Goal: Task Accomplishment & Management: Complete application form

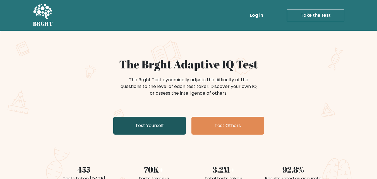
click at [154, 124] on link "Test Yourself" at bounding box center [149, 126] width 73 height 18
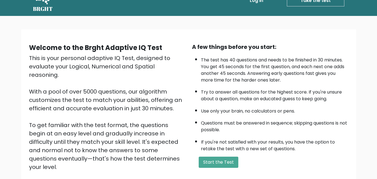
scroll to position [22, 0]
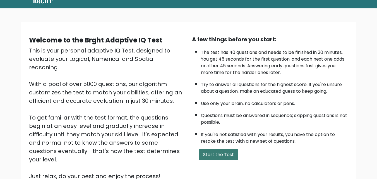
click at [223, 152] on button "Start the Test" at bounding box center [219, 154] width 40 height 11
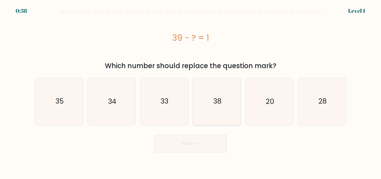
click at [215, 103] on text "38" at bounding box center [217, 101] width 8 height 10
click at [191, 91] on input "d. 38" at bounding box center [191, 90] width 0 height 1
radio input "true"
click at [200, 138] on button "Next" at bounding box center [190, 144] width 73 height 18
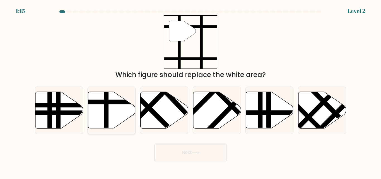
click at [109, 116] on icon at bounding box center [112, 110] width 48 height 37
click at [191, 91] on input "b." at bounding box center [191, 90] width 0 height 1
radio input "true"
click at [192, 148] on button "Next" at bounding box center [190, 153] width 73 height 18
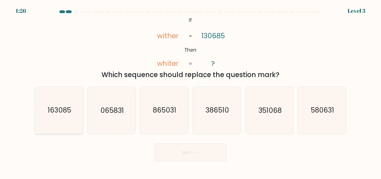
click at [60, 113] on text "163085" at bounding box center [59, 111] width 23 height 10
click at [191, 91] on input "a. 163085" at bounding box center [191, 90] width 0 height 1
radio input "true"
click at [181, 152] on button "Next" at bounding box center [190, 153] width 73 height 18
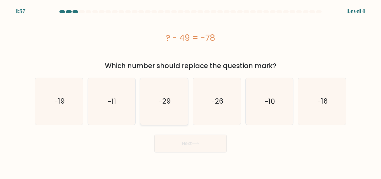
click at [168, 100] on text "-29" at bounding box center [165, 101] width 12 height 10
click at [191, 91] on input "c. -29" at bounding box center [191, 90] width 0 height 1
radio input "true"
click at [188, 150] on button "Next" at bounding box center [190, 144] width 73 height 18
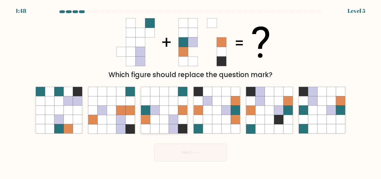
click at [175, 116] on icon at bounding box center [173, 119] width 9 height 9
click at [191, 91] on input "c." at bounding box center [191, 90] width 0 height 1
radio input "true"
click at [195, 150] on button "Next" at bounding box center [190, 153] width 73 height 18
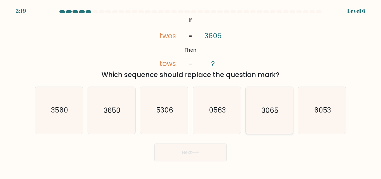
click at [265, 116] on icon "3065" at bounding box center [269, 110] width 47 height 47
click at [191, 91] on input "e. 3065" at bounding box center [191, 90] width 0 height 1
radio input "true"
click at [201, 153] on button "Next" at bounding box center [190, 153] width 73 height 18
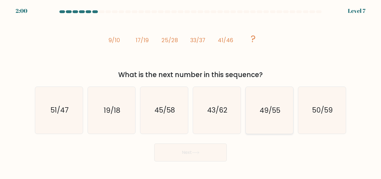
click at [276, 114] on text "49/55" at bounding box center [270, 111] width 21 height 10
click at [191, 91] on input "e. 49/55" at bounding box center [191, 90] width 0 height 1
radio input "true"
click at [205, 154] on button "Next" at bounding box center [190, 153] width 73 height 18
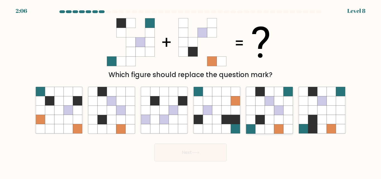
click at [264, 121] on icon at bounding box center [260, 119] width 9 height 9
click at [191, 91] on input "e." at bounding box center [191, 90] width 0 height 1
radio input "true"
click at [199, 153] on icon at bounding box center [196, 152] width 8 height 3
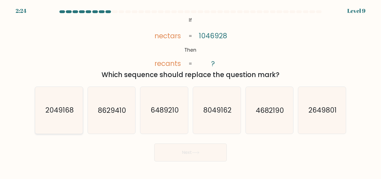
click at [61, 109] on text "2049168" at bounding box center [59, 111] width 28 height 10
click at [191, 91] on input "a. 2049168" at bounding box center [191, 90] width 0 height 1
radio input "true"
click at [172, 152] on button "Next" at bounding box center [190, 153] width 73 height 18
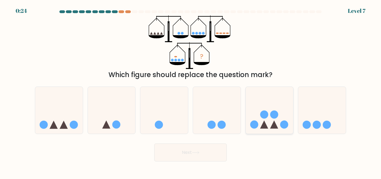
click at [273, 123] on icon at bounding box center [270, 109] width 48 height 39
click at [191, 91] on input "e." at bounding box center [191, 90] width 0 height 1
radio input "true"
click at [196, 152] on icon at bounding box center [196, 152] width 8 height 3
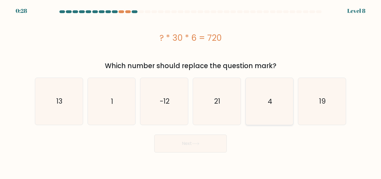
click at [266, 102] on icon "4" at bounding box center [269, 101] width 47 height 47
click at [191, 91] on input "e. 4" at bounding box center [191, 90] width 0 height 1
radio input "true"
click at [199, 144] on icon at bounding box center [195, 143] width 7 height 3
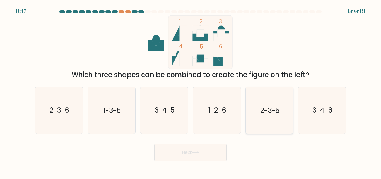
click at [268, 107] on text "2-3-5" at bounding box center [269, 111] width 19 height 10
click at [191, 91] on input "e. 2-3-5" at bounding box center [191, 90] width 0 height 1
radio input "true"
click at [200, 151] on icon at bounding box center [196, 152] width 8 height 3
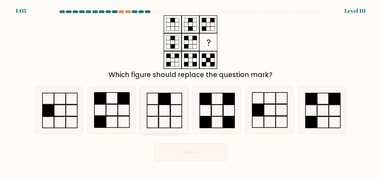
click at [162, 102] on rect at bounding box center [164, 98] width 11 height 11
click at [191, 91] on input "c." at bounding box center [191, 90] width 0 height 1
radio input "true"
click at [213, 116] on rect at bounding box center [217, 110] width 11 height 11
click at [191, 91] on input "d." at bounding box center [191, 90] width 0 height 1
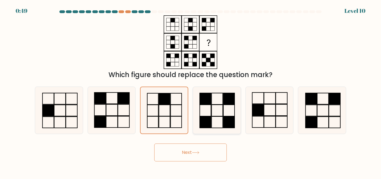
radio input "true"
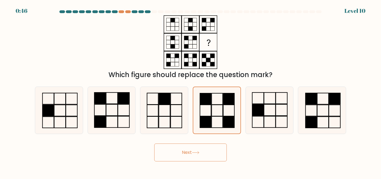
click at [192, 153] on button "Next" at bounding box center [190, 153] width 73 height 18
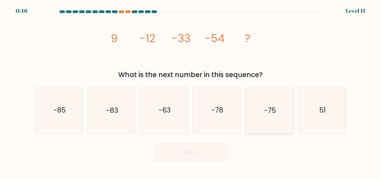
click at [268, 113] on text "-75" at bounding box center [270, 111] width 12 height 10
click at [191, 91] on input "e. -75" at bounding box center [191, 90] width 0 height 1
radio input "true"
click at [198, 153] on icon at bounding box center [196, 152] width 8 height 3
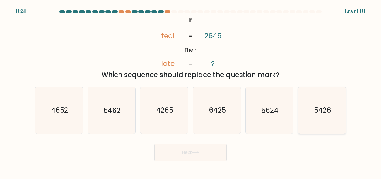
click at [322, 113] on text "5426" at bounding box center [322, 111] width 17 height 10
click at [191, 91] on input "f. 5426" at bounding box center [191, 90] width 0 height 1
radio input "true"
click at [192, 152] on button "Next" at bounding box center [190, 153] width 73 height 18
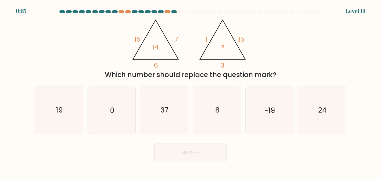
click at [135, 43] on tspan "15" at bounding box center [138, 39] width 6 height 9
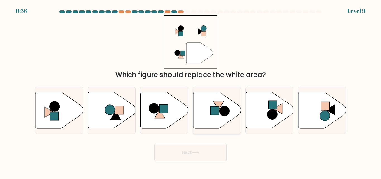
click at [216, 107] on rect at bounding box center [215, 110] width 8 height 8
click at [191, 91] on input "d." at bounding box center [191, 90] width 0 height 1
radio input "true"
click at [321, 107] on rect at bounding box center [325, 106] width 8 height 8
click at [191, 91] on input "f." at bounding box center [191, 90] width 0 height 1
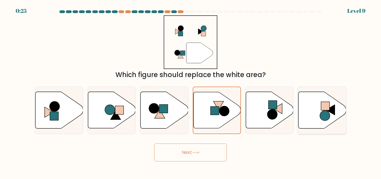
radio input "true"
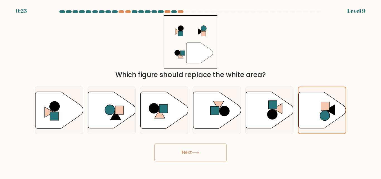
click at [187, 154] on button "Next" at bounding box center [190, 153] width 73 height 18
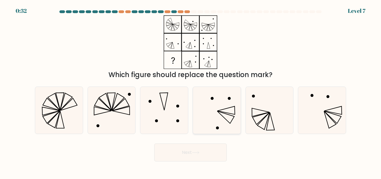
click at [215, 113] on icon at bounding box center [217, 110] width 47 height 47
click at [191, 91] on input "d." at bounding box center [191, 90] width 0 height 1
radio input "true"
click at [184, 155] on button "Next" at bounding box center [190, 153] width 73 height 18
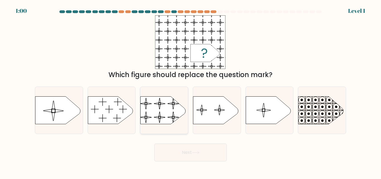
click at [161, 106] on rect at bounding box center [140, 93] width 109 height 83
click at [191, 91] on input "c." at bounding box center [191, 90] width 0 height 1
radio input "true"
click at [192, 149] on button "Next" at bounding box center [190, 153] width 73 height 18
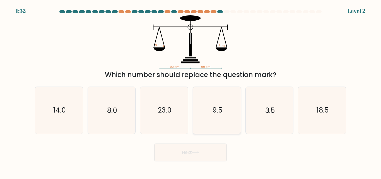
click at [225, 111] on icon "9.5" at bounding box center [217, 110] width 47 height 47
click at [191, 91] on input "d. 9.5" at bounding box center [191, 90] width 0 height 1
radio input "true"
click at [198, 156] on button "Next" at bounding box center [190, 153] width 73 height 18
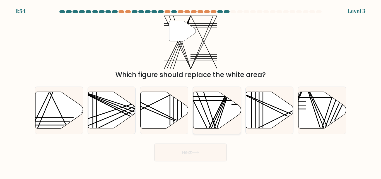
click at [221, 107] on line at bounding box center [210, 130] width 43 height 95
click at [191, 91] on input "d." at bounding box center [191, 90] width 0 height 1
radio input "true"
click at [181, 155] on button "Next" at bounding box center [190, 153] width 73 height 18
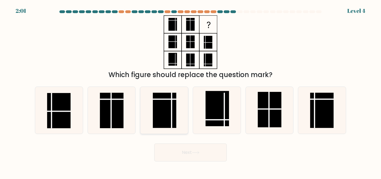
click at [163, 107] on rect at bounding box center [164, 110] width 23 height 35
click at [191, 91] on input "c." at bounding box center [191, 90] width 0 height 1
radio input "true"
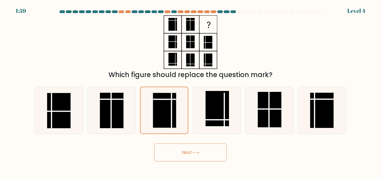
click at [190, 152] on button "Next" at bounding box center [190, 153] width 73 height 18
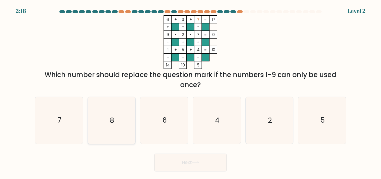
click at [123, 119] on icon "8" at bounding box center [111, 120] width 47 height 47
click at [191, 91] on input "b. 8" at bounding box center [191, 90] width 0 height 1
radio input "true"
click at [184, 164] on button "Next" at bounding box center [190, 163] width 73 height 18
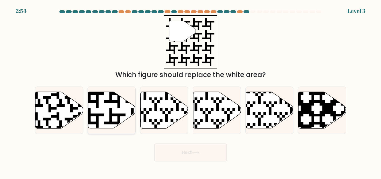
click at [100, 109] on icon at bounding box center [112, 110] width 48 height 37
click at [191, 91] on input "b." at bounding box center [191, 90] width 0 height 1
radio input "true"
click at [180, 149] on button "Next" at bounding box center [190, 153] width 73 height 18
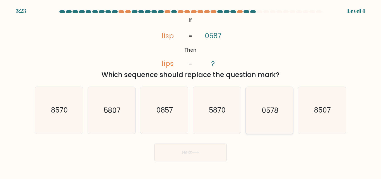
click at [262, 114] on text "0578" at bounding box center [270, 111] width 17 height 10
click at [191, 91] on input "e. 0578" at bounding box center [191, 90] width 0 height 1
radio input "true"
click at [191, 152] on button "Next" at bounding box center [190, 153] width 73 height 18
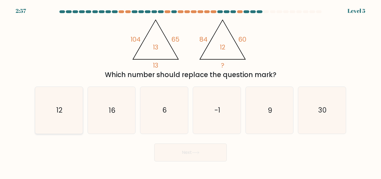
click at [59, 114] on text "12" at bounding box center [59, 111] width 6 height 10
click at [191, 91] on input "a. 12" at bounding box center [191, 90] width 0 height 1
radio input "true"
click at [183, 151] on button "Next" at bounding box center [190, 153] width 73 height 18
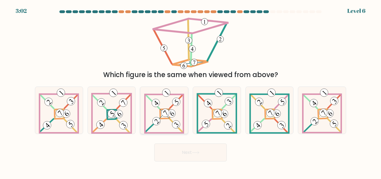
click at [171, 114] on icon at bounding box center [173, 113] width 4 height 5
click at [191, 91] on input "c." at bounding box center [191, 90] width 0 height 1
radio input "true"
click at [184, 153] on button "Next" at bounding box center [190, 153] width 73 height 18
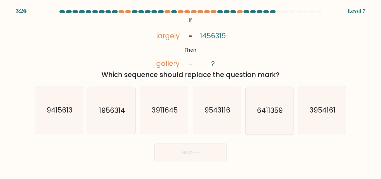
click at [264, 113] on text "6411359" at bounding box center [270, 111] width 26 height 10
click at [191, 91] on input "e. 6411359" at bounding box center [191, 90] width 0 height 1
radio input "true"
click at [188, 152] on button "Next" at bounding box center [190, 153] width 73 height 18
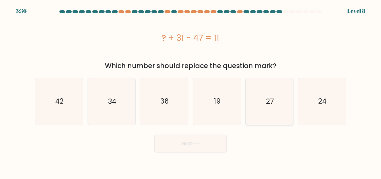
click at [271, 101] on text "27" at bounding box center [270, 101] width 8 height 10
click at [191, 91] on input "e. 27" at bounding box center [191, 90] width 0 height 1
radio input "true"
click at [204, 143] on button "Next" at bounding box center [190, 144] width 73 height 18
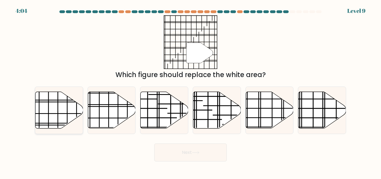
click at [55, 119] on icon at bounding box center [59, 110] width 48 height 37
click at [191, 91] on input "a." at bounding box center [191, 90] width 0 height 1
radio input "true"
click at [178, 152] on button "Next" at bounding box center [190, 153] width 73 height 18
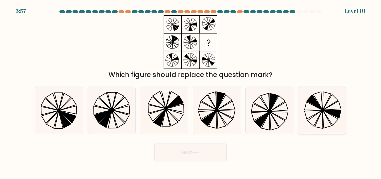
click at [322, 109] on icon at bounding box center [318, 101] width 9 height 18
click at [191, 91] on input "f." at bounding box center [191, 90] width 0 height 1
radio input "true"
click at [189, 151] on button "Next" at bounding box center [190, 153] width 73 height 18
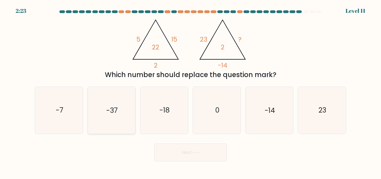
click at [123, 112] on icon "-37" at bounding box center [111, 110] width 47 height 47
click at [191, 91] on input "b. -37" at bounding box center [191, 90] width 0 height 1
radio input "true"
click at [189, 159] on button "Next" at bounding box center [190, 153] width 73 height 18
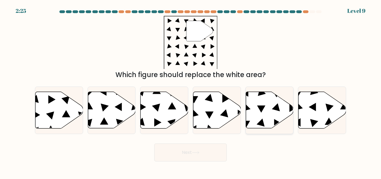
click at [274, 114] on icon at bounding box center [270, 110] width 48 height 37
click at [191, 91] on input "e." at bounding box center [191, 90] width 0 height 1
radio input "true"
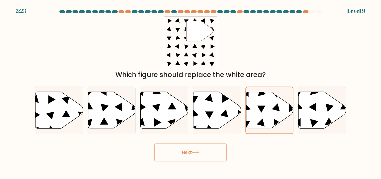
click at [194, 149] on button "Next" at bounding box center [190, 153] width 73 height 18
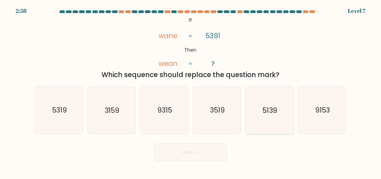
click at [268, 110] on text "5139" at bounding box center [270, 111] width 15 height 10
click at [191, 91] on input "e. 5139" at bounding box center [191, 90] width 0 height 1
radio input "true"
click at [187, 153] on button "Next" at bounding box center [190, 153] width 73 height 18
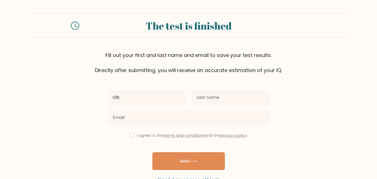
type input "O"
type input "[PERSON_NAME]"
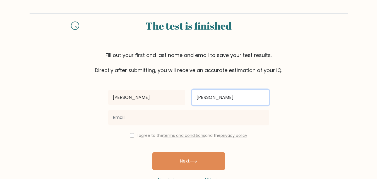
type input "[PERSON_NAME]"
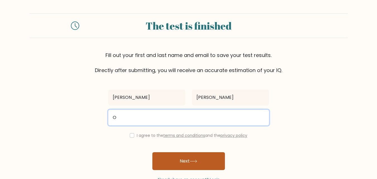
type input "obikoyajohn100@gmail.com"
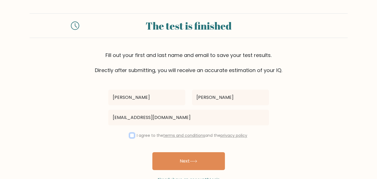
click at [130, 136] on input "checkbox" at bounding box center [132, 135] width 4 height 4
checkbox input "true"
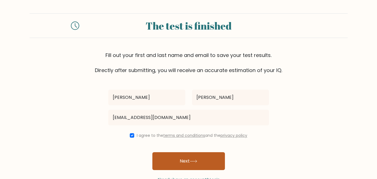
click at [176, 163] on button "Next" at bounding box center [188, 161] width 73 height 18
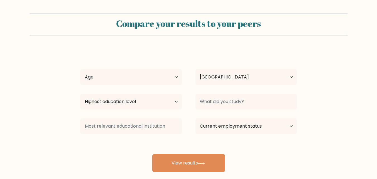
select select "NG"
click at [175, 100] on select "Highest education level No schooling Primary Lower Secondary Upper Secondary Oc…" at bounding box center [131, 102] width 102 height 16
select select "bachelors_degree"
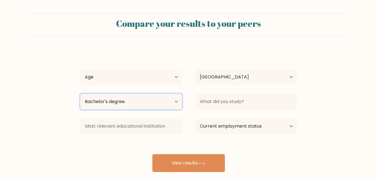
click at [80, 94] on select "Highest education level No schooling Primary Lower Secondary Upper Secondary Oc…" at bounding box center [131, 102] width 102 height 16
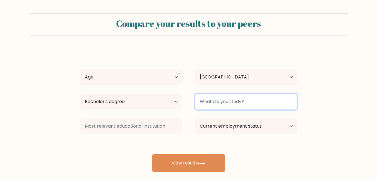
click at [227, 102] on input at bounding box center [246, 102] width 102 height 16
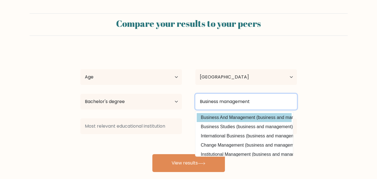
type input "Business management"
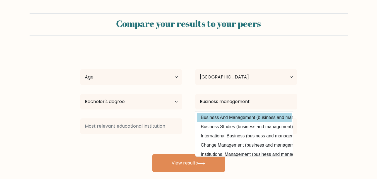
click at [247, 115] on div "[PERSON_NAME] Age Under [DEMOGRAPHIC_DATA] [DEMOGRAPHIC_DATA] [DEMOGRAPHIC_DATA…" at bounding box center [188, 110] width 223 height 123
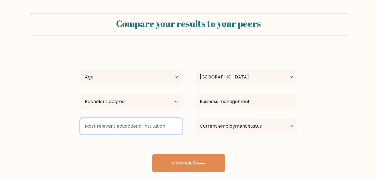
click at [156, 127] on input at bounding box center [131, 126] width 102 height 16
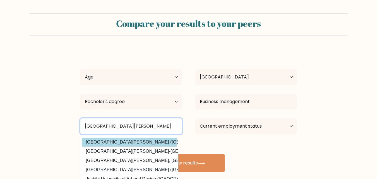
type input "[GEOGRAPHIC_DATA][PERSON_NAME]"
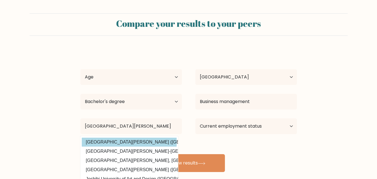
click at [131, 145] on option "[GEOGRAPHIC_DATA][PERSON_NAME] ([GEOGRAPHIC_DATA])" at bounding box center [129, 142] width 95 height 9
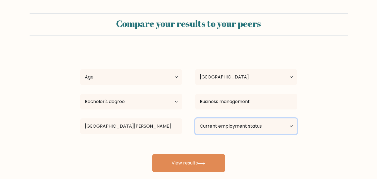
click at [247, 126] on select "Current employment status Employed Student Retired Other / prefer not to answer" at bounding box center [246, 126] width 102 height 16
click at [195, 118] on select "Current employment status Employed Student Retired Other / prefer not to answer" at bounding box center [246, 126] width 102 height 16
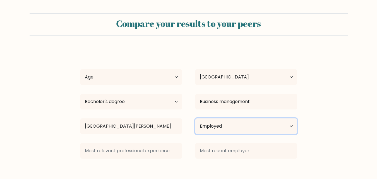
click at [227, 126] on select "Current employment status Employed Student Retired Other / prefer not to answer" at bounding box center [246, 126] width 102 height 16
select select "other"
click at [195, 118] on select "Current employment status Employed Student Retired Other / prefer not to answer" at bounding box center [246, 126] width 102 height 16
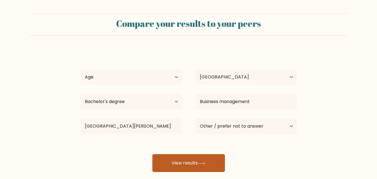
click at [203, 161] on button "View results" at bounding box center [188, 163] width 73 height 18
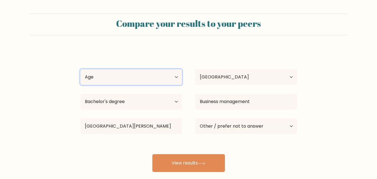
click at [176, 72] on select "Age Under 18 years old 18-24 years old 25-34 years old 35-44 years old 45-54 ye…" at bounding box center [131, 77] width 102 height 16
select select "25_34"
click at [80, 69] on select "Age Under 18 years old 18-24 years old 25-34 years old 35-44 years old 45-54 ye…" at bounding box center [131, 77] width 102 height 16
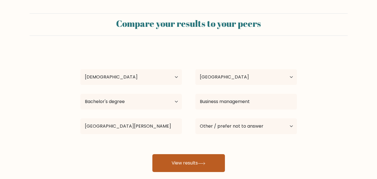
click at [182, 162] on button "View results" at bounding box center [188, 163] width 73 height 18
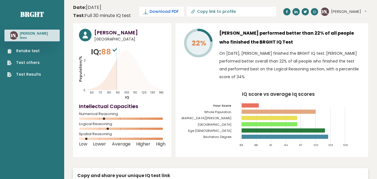
click at [169, 12] on span "Download PDF" at bounding box center [164, 12] width 29 height 6
